Goal: Go to known website: Go to known website

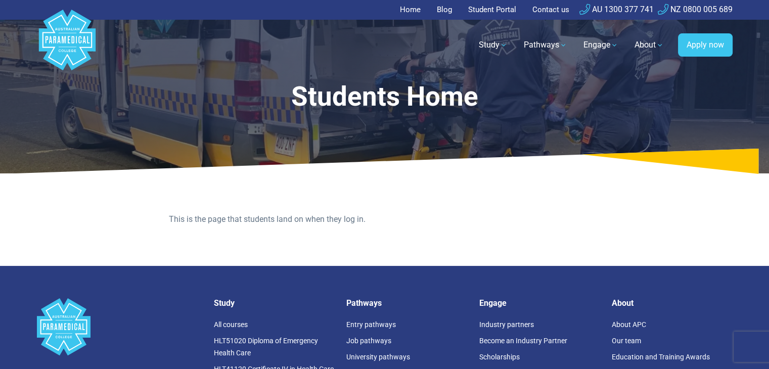
click at [493, 8] on link "Student Portal" at bounding box center [492, 10] width 60 height 20
click at [494, 8] on link "Student Portal" at bounding box center [492, 10] width 60 height 20
